Goal: Task Accomplishment & Management: Use online tool/utility

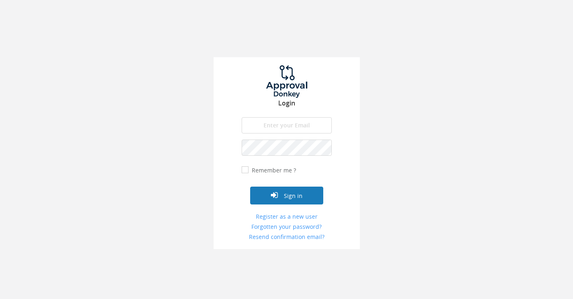
type input "[EMAIL_ADDRESS][DOMAIN_NAME]"
click at [281, 197] on button "Sign in" at bounding box center [286, 196] width 73 height 18
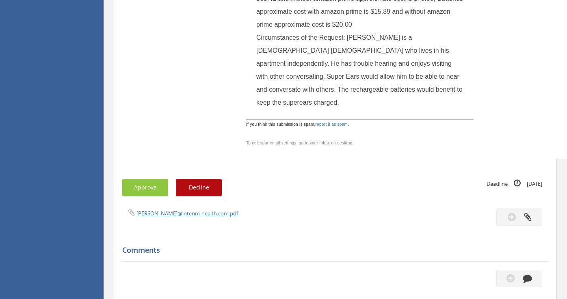
scroll to position [690, 0]
click at [146, 179] on button "Approve" at bounding box center [145, 187] width 46 height 17
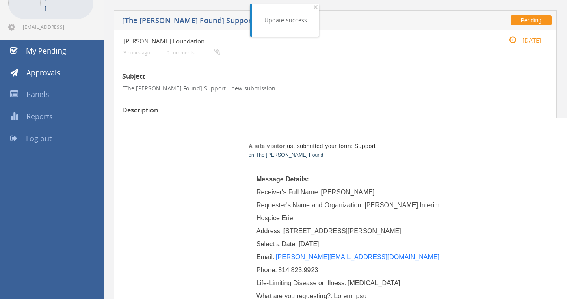
scroll to position [0, 0]
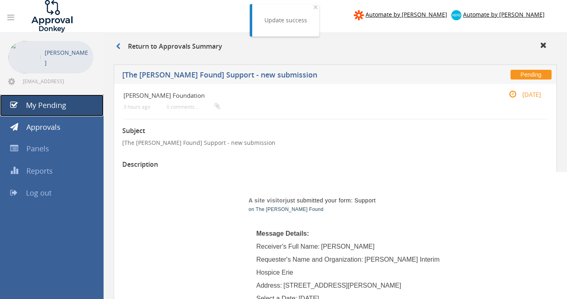
click at [51, 106] on span "My Pending" at bounding box center [46, 105] width 40 height 10
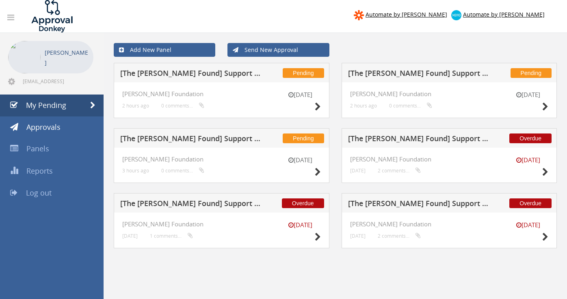
click at [177, 74] on h5 "[The [PERSON_NAME] Found] Support - new submission" at bounding box center [191, 74] width 142 height 10
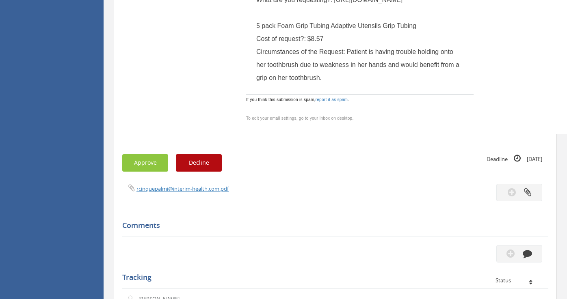
scroll to position [364, 0]
click at [147, 169] on button "Approve" at bounding box center [145, 162] width 46 height 17
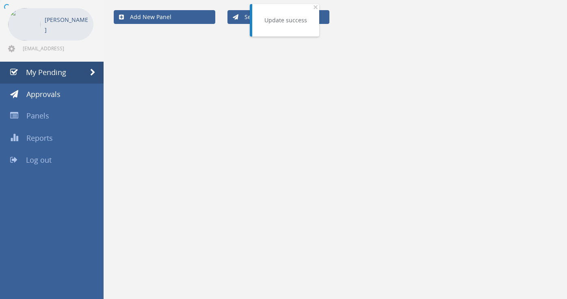
scroll to position [33, 0]
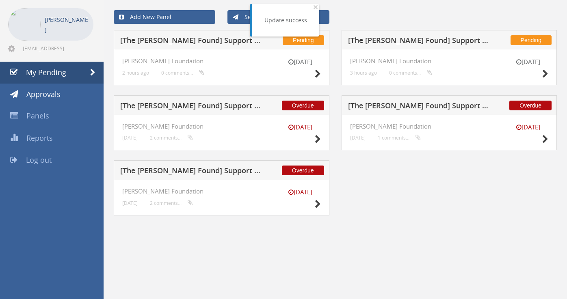
click at [299, 44] on span "Pending" at bounding box center [303, 40] width 41 height 10
click at [314, 4] on span "×" at bounding box center [315, 6] width 5 height 11
click at [237, 38] on h5 "[The [PERSON_NAME] Found] Support - new submission" at bounding box center [191, 42] width 142 height 10
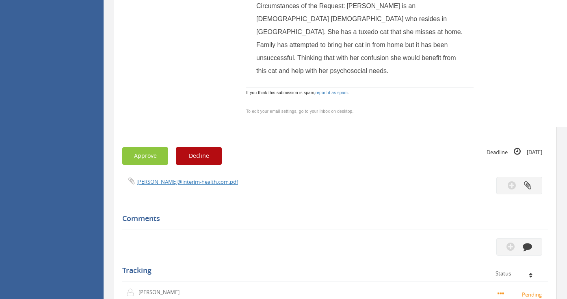
scroll to position [397, 0]
click at [152, 164] on button "Approve" at bounding box center [145, 155] width 46 height 17
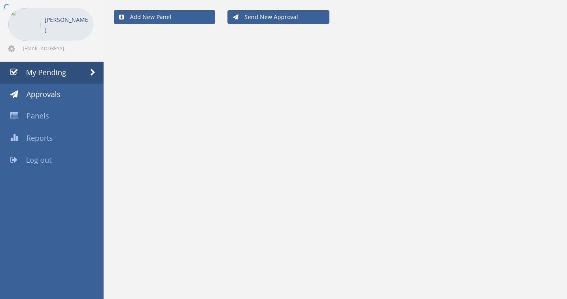
scroll to position [33, 0]
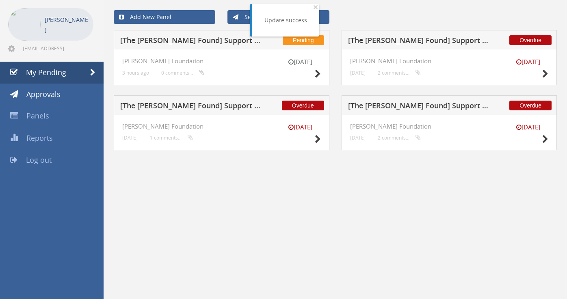
click at [311, 39] on span "Pending" at bounding box center [303, 40] width 41 height 10
click at [205, 36] on div "Pending [The [PERSON_NAME] Found] Support - new submission" at bounding box center [222, 39] width 216 height 19
click at [205, 38] on h5 "[The [PERSON_NAME] Found] Support - new submission" at bounding box center [191, 42] width 142 height 10
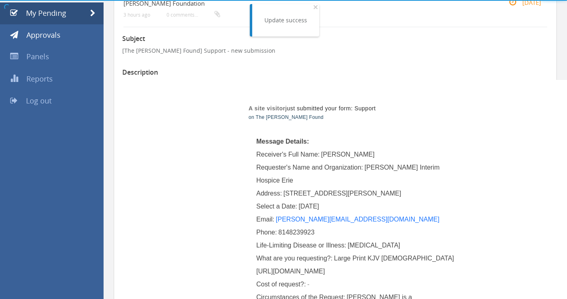
scroll to position [397, 0]
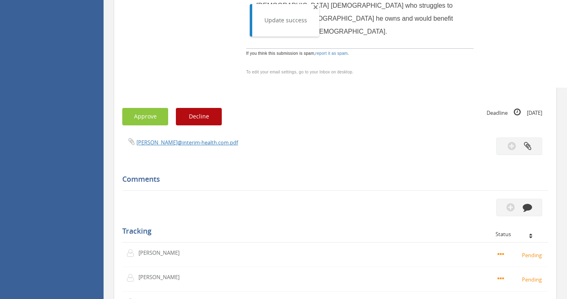
click at [313, 6] on span "×" at bounding box center [315, 6] width 5 height 11
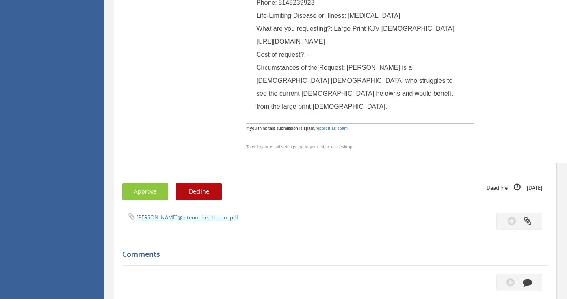
scroll to position [322, 0]
click at [139, 200] on button "Approve" at bounding box center [145, 191] width 46 height 17
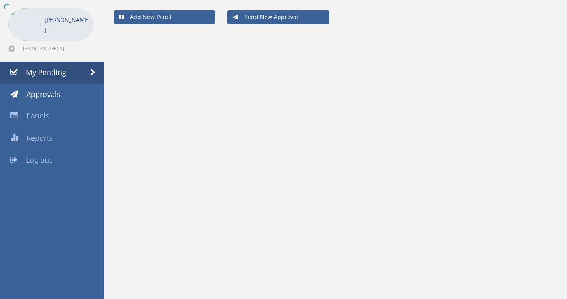
scroll to position [33, 0]
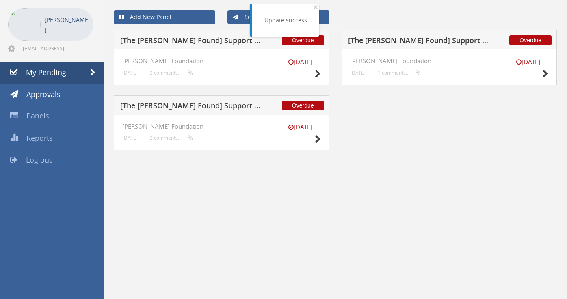
click at [311, 4] on div "Update success × Close" at bounding box center [285, 20] width 67 height 32
click at [313, 7] on span "×" at bounding box center [315, 6] width 5 height 11
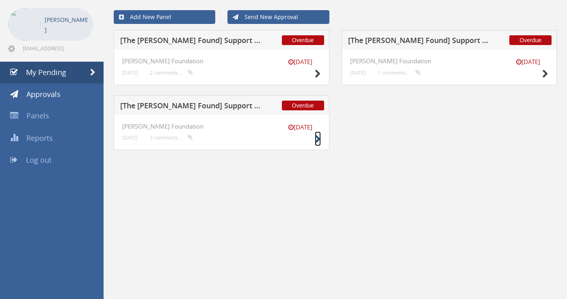
click at [316, 141] on icon at bounding box center [318, 139] width 6 height 9
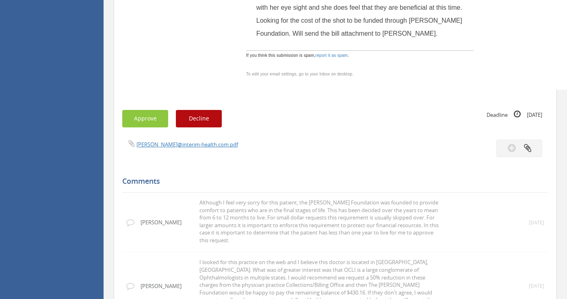
scroll to position [487, 0]
click at [197, 110] on button "Decline" at bounding box center [199, 118] width 46 height 17
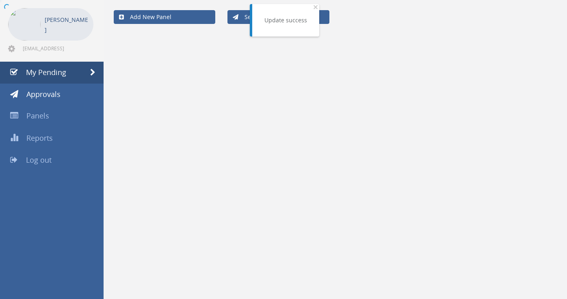
scroll to position [33, 0]
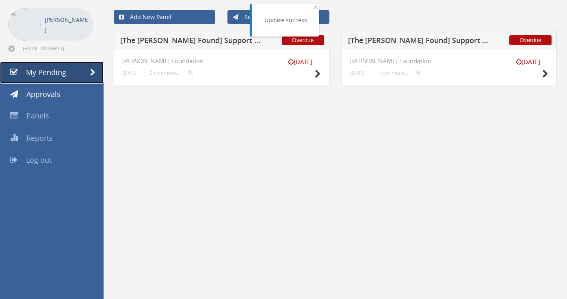
click at [60, 72] on span "My Pending" at bounding box center [46, 72] width 40 height 10
click at [296, 41] on span "Overdue" at bounding box center [303, 40] width 42 height 10
click at [313, 7] on span "×" at bounding box center [315, 6] width 5 height 11
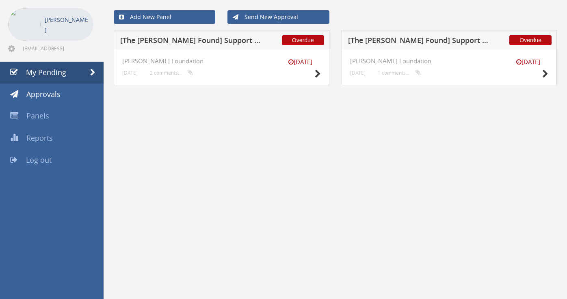
click at [309, 37] on span "Overdue" at bounding box center [303, 40] width 42 height 10
click at [200, 38] on h5 "[The [PERSON_NAME] Found] Support - new submission" at bounding box center [191, 42] width 142 height 10
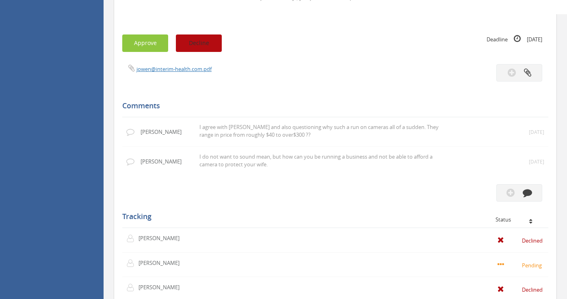
scroll to position [601, 0]
click at [204, 52] on button "Decline" at bounding box center [199, 42] width 46 height 17
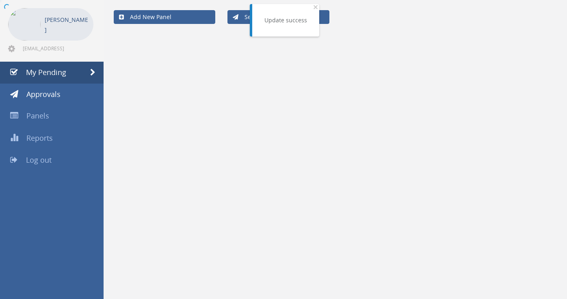
scroll to position [33, 0]
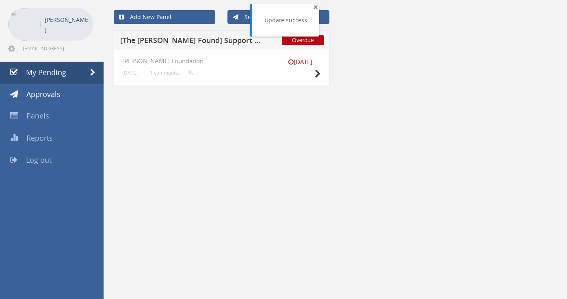
click at [314, 9] on span "×" at bounding box center [315, 6] width 5 height 11
click at [231, 38] on h5 "[The [PERSON_NAME] Found] Support - new submission" at bounding box center [191, 42] width 142 height 10
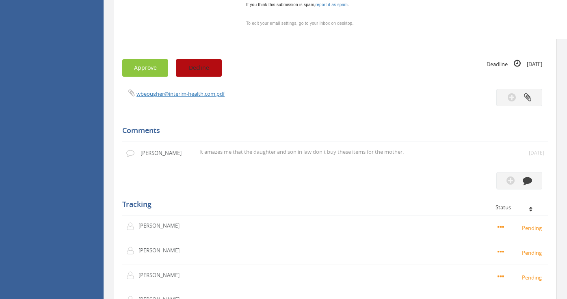
scroll to position [536, 0]
click at [206, 78] on button "Decline" at bounding box center [199, 68] width 46 height 17
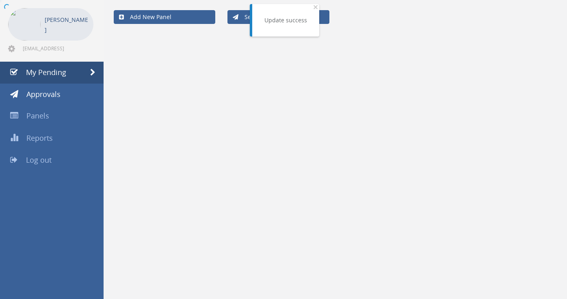
scroll to position [33, 0]
click at [313, 7] on span "×" at bounding box center [315, 6] width 5 height 11
